Goal: Information Seeking & Learning: Understand process/instructions

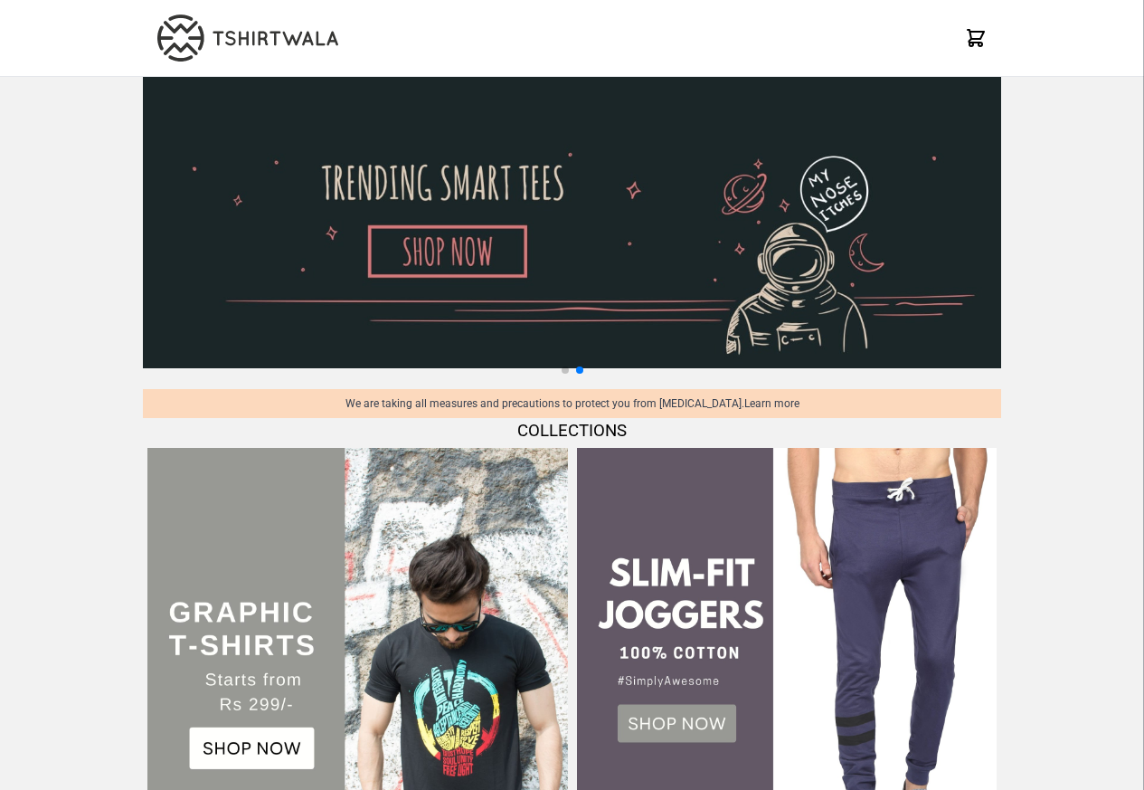
scroll to position [1746, 0]
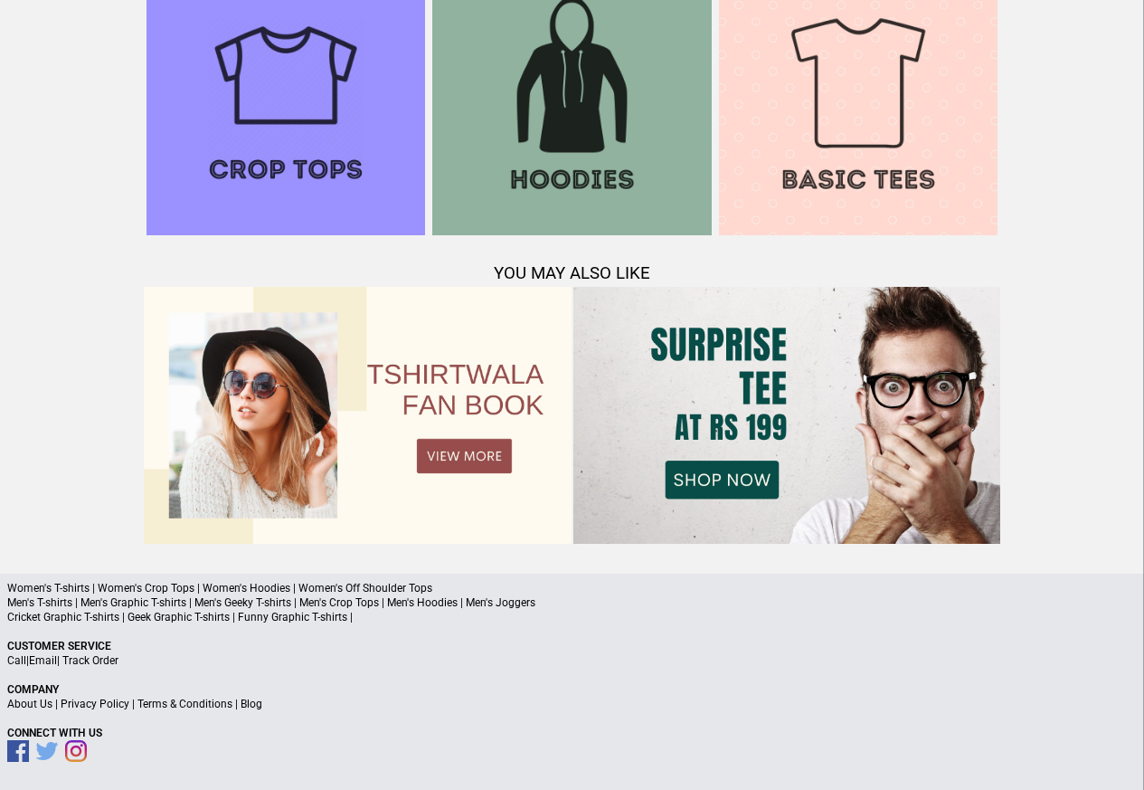
click at [125, 707] on link "Privacy Policy" at bounding box center [95, 704] width 69 height 13
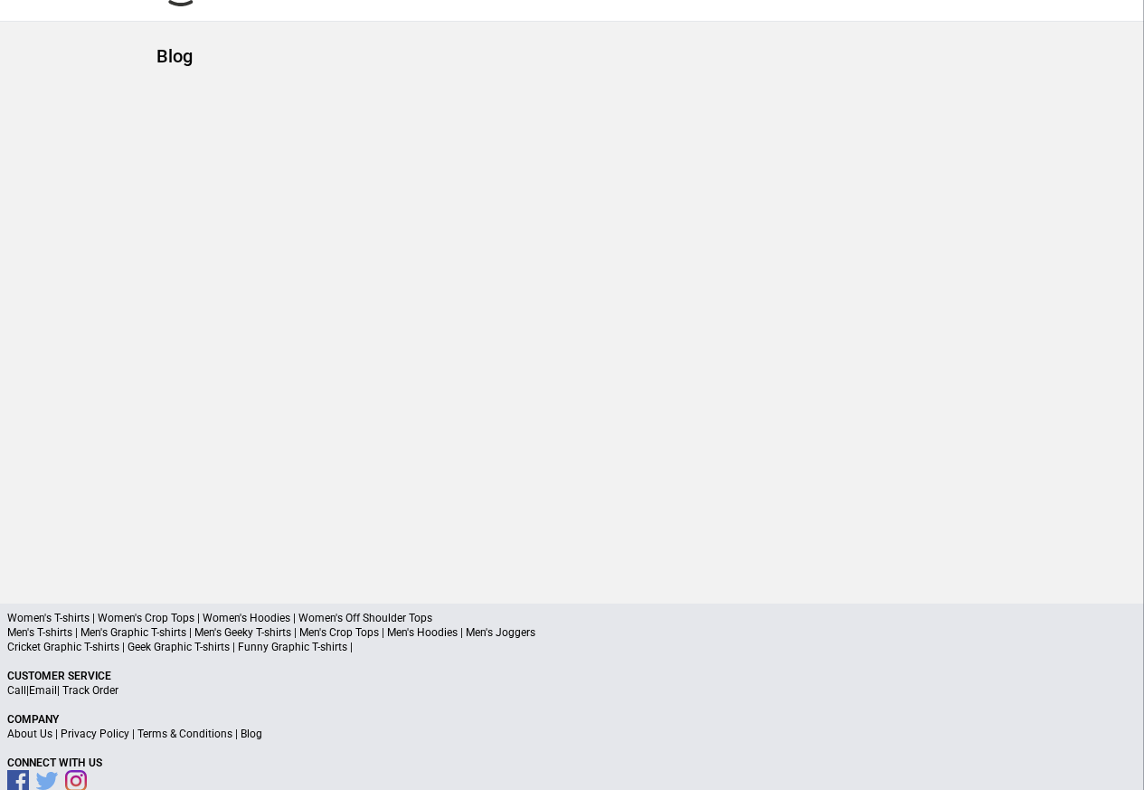
scroll to position [86, 0]
